Goal: Task Accomplishment & Management: Use online tool/utility

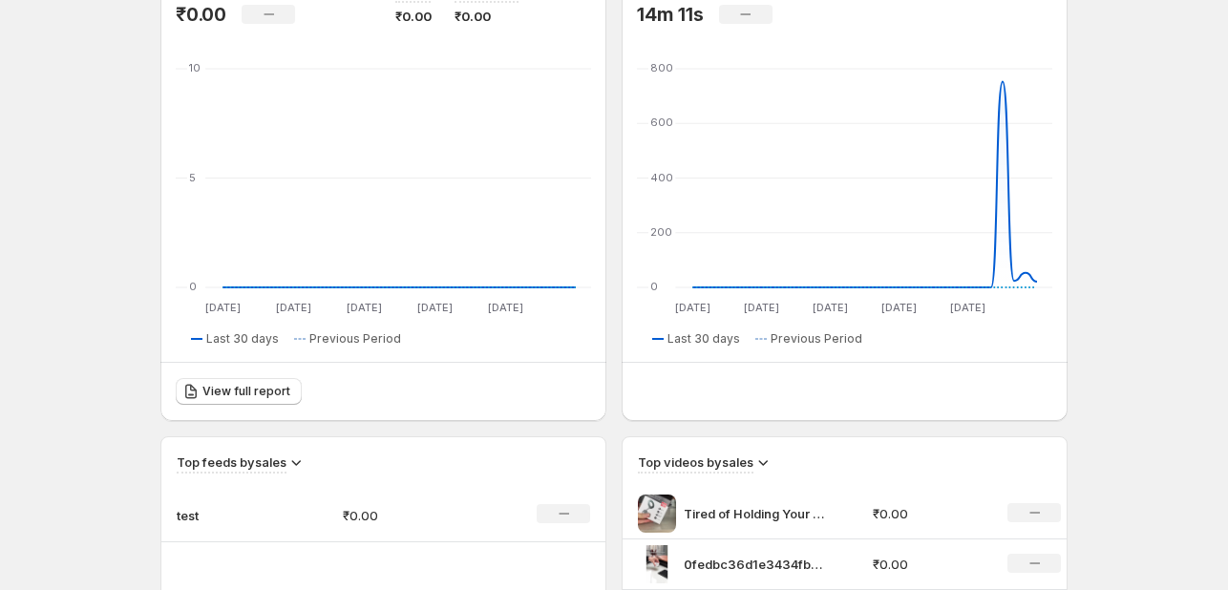
scroll to position [382, 0]
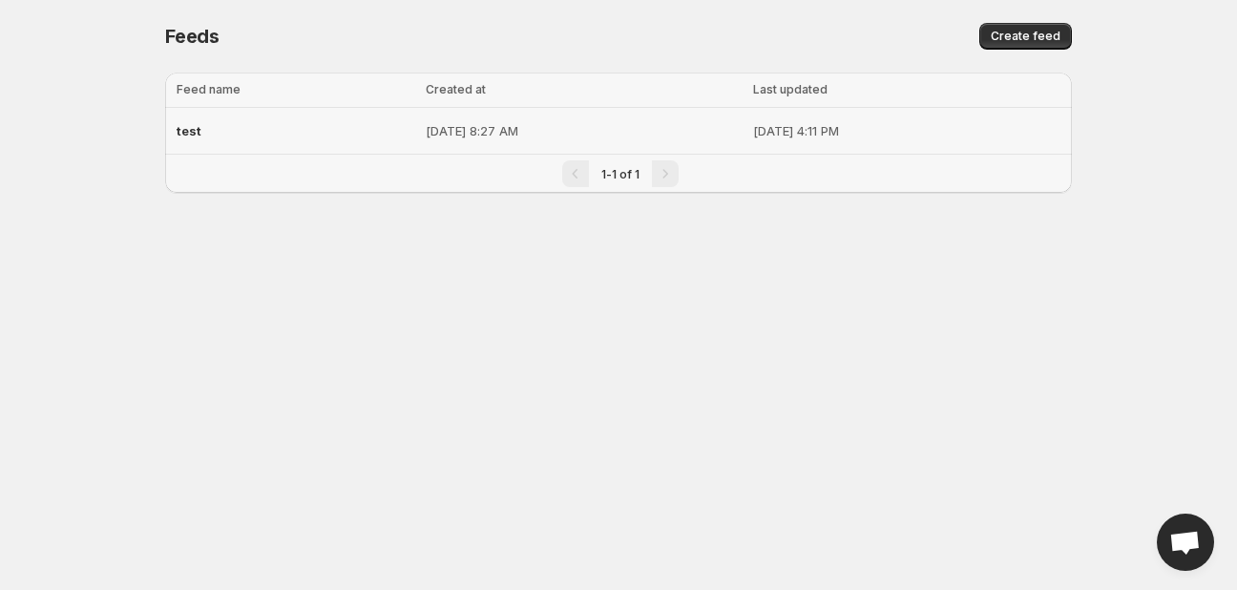
click at [523, 142] on td "[DATE] 8:27 AM" at bounding box center [583, 131] width 327 height 47
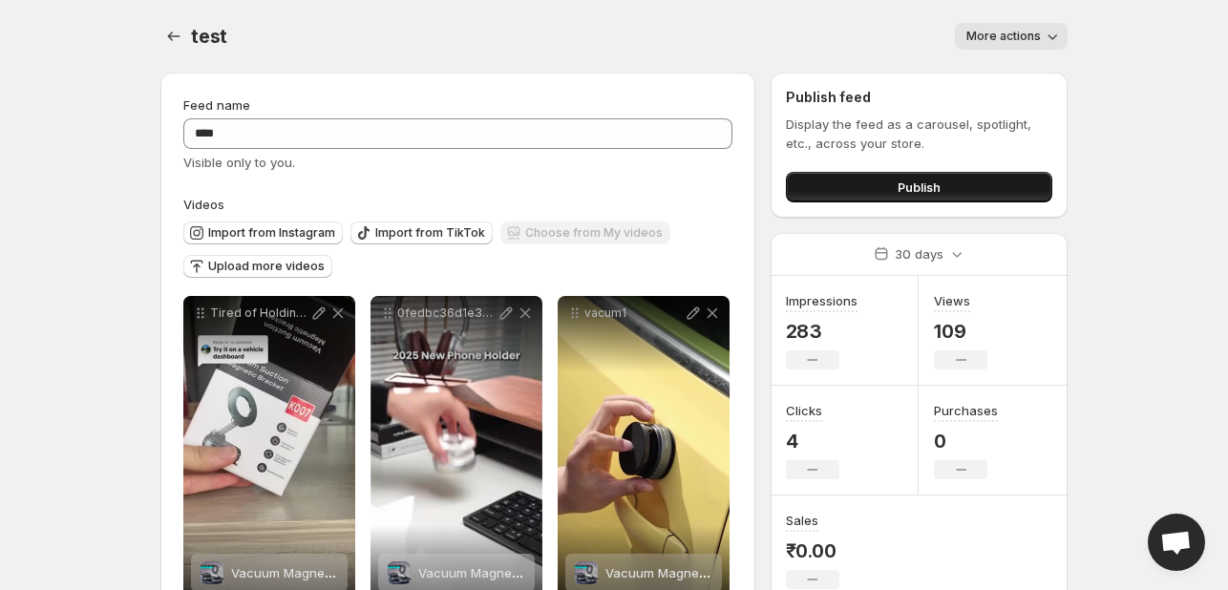
click at [898, 192] on span "Publish" at bounding box center [918, 187] width 43 height 19
